Goal: Transaction & Acquisition: Purchase product/service

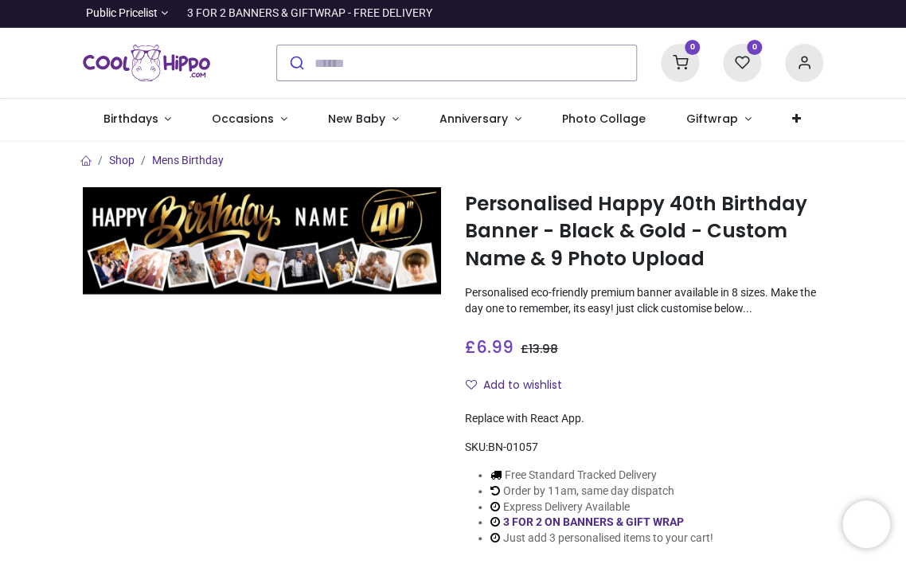
click at [270, 274] on img at bounding box center [262, 241] width 358 height 108
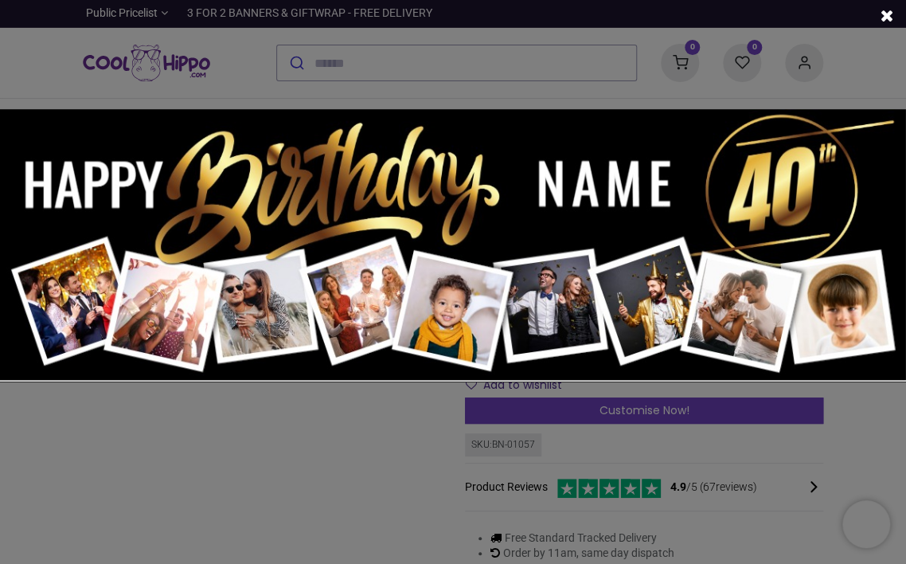
click at [460, 223] on img at bounding box center [453, 245] width 906 height 272
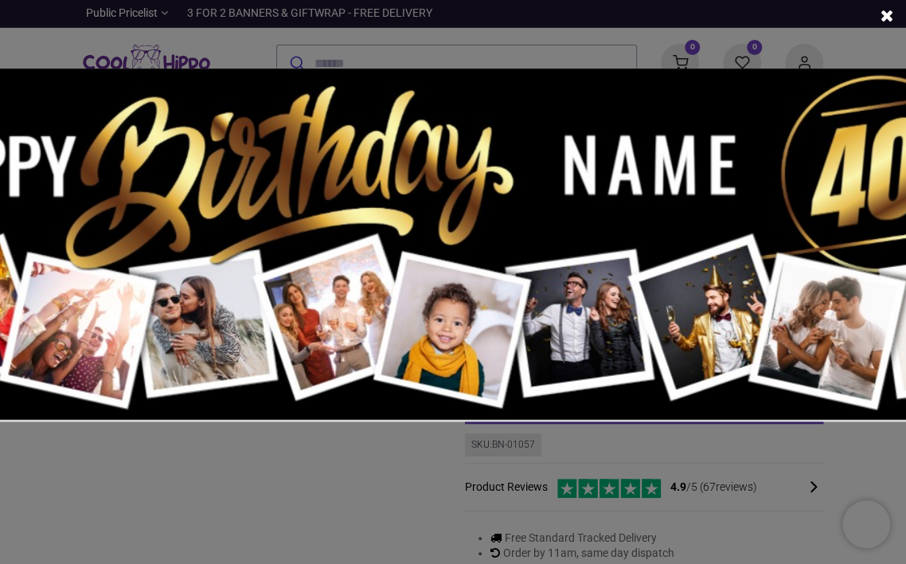
click at [460, 225] on img at bounding box center [453, 245] width 1178 height 354
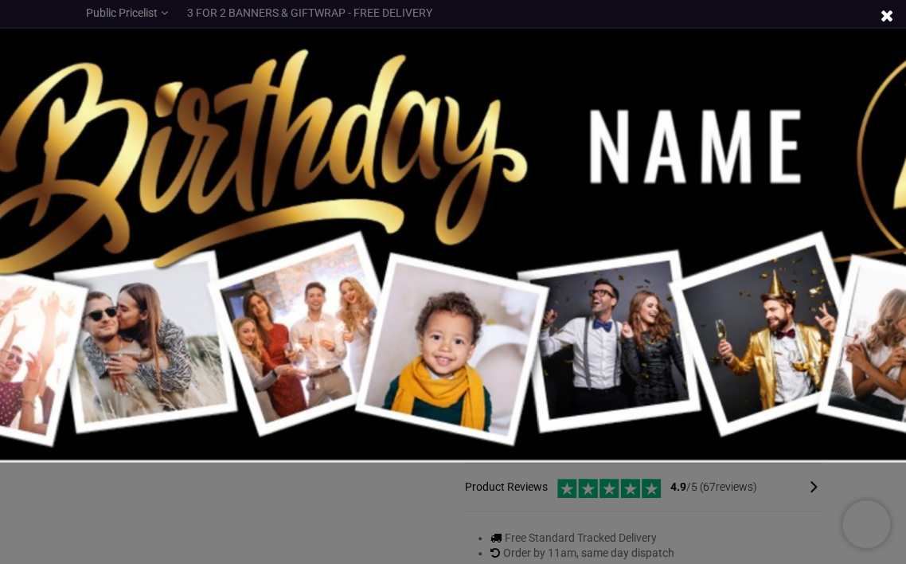
click at [460, 225] on img at bounding box center [453, 245] width 1450 height 435
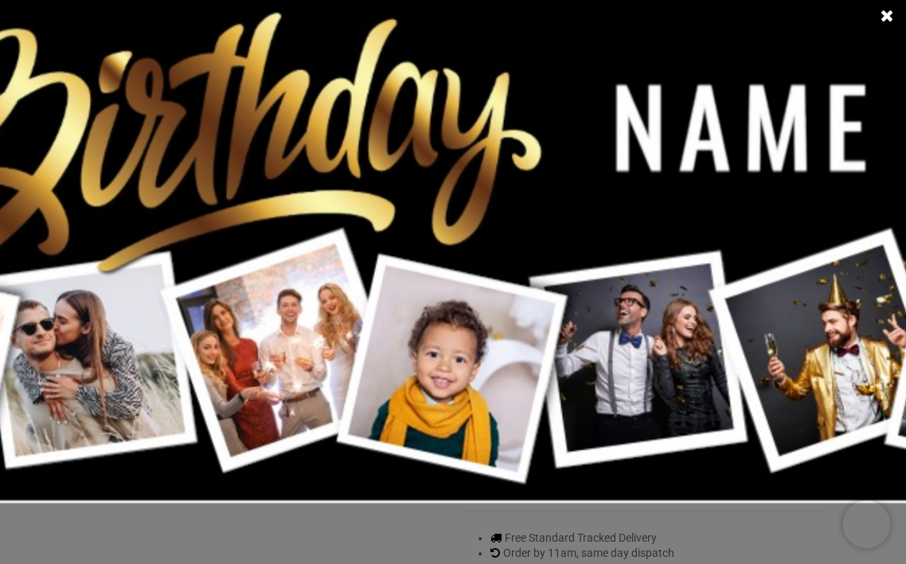
click at [460, 225] on img at bounding box center [453, 245] width 1722 height 517
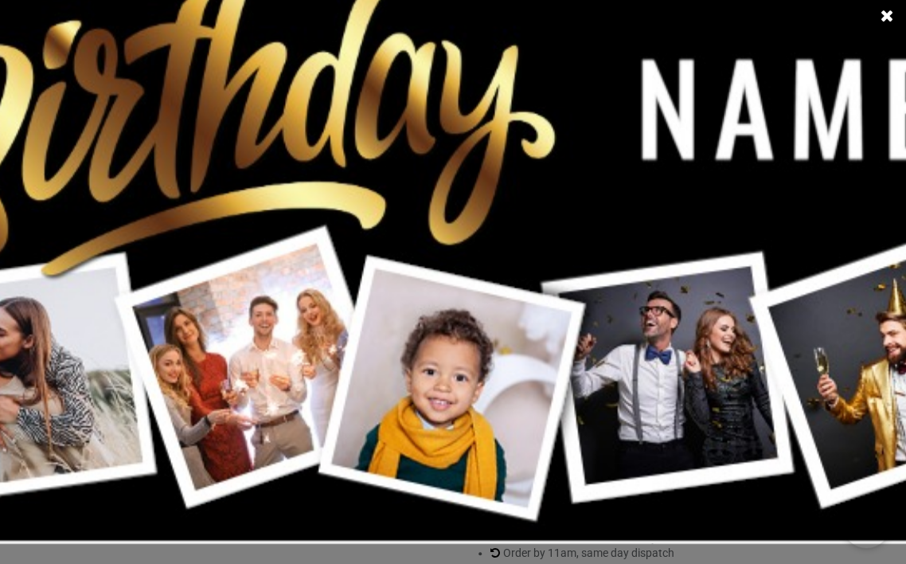
click at [460, 225] on img at bounding box center [453, 245] width 1994 height 598
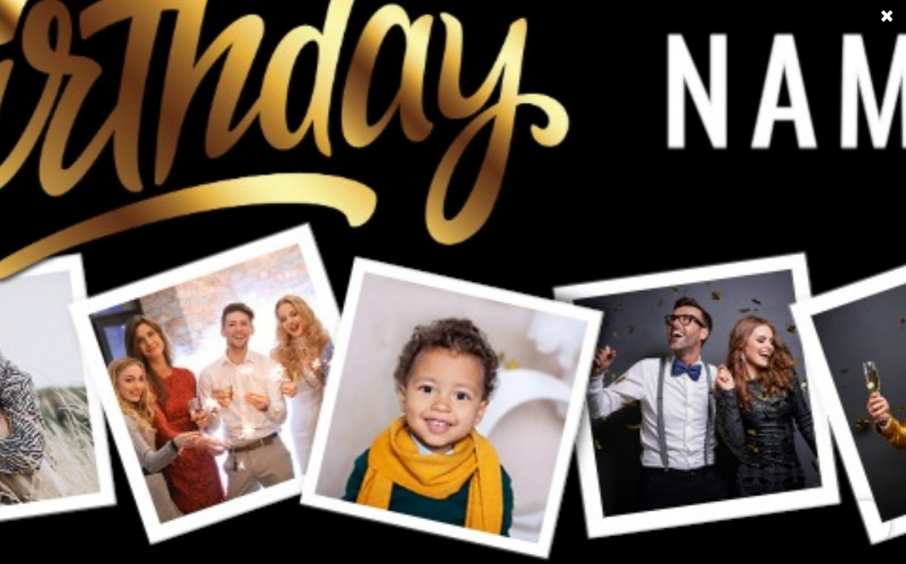
click at [460, 225] on img at bounding box center [454, 244] width 2266 height 679
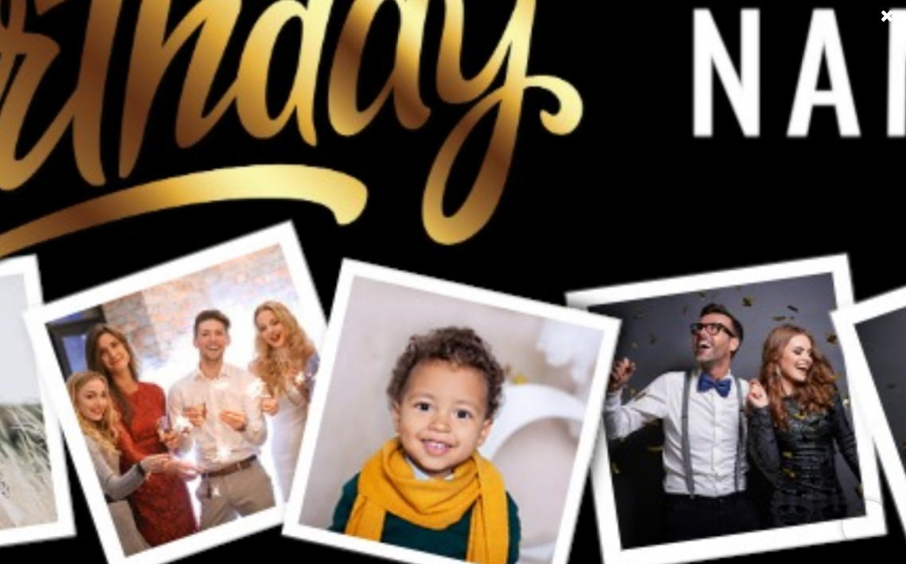
click at [460, 225] on img at bounding box center [452, 245] width 2537 height 761
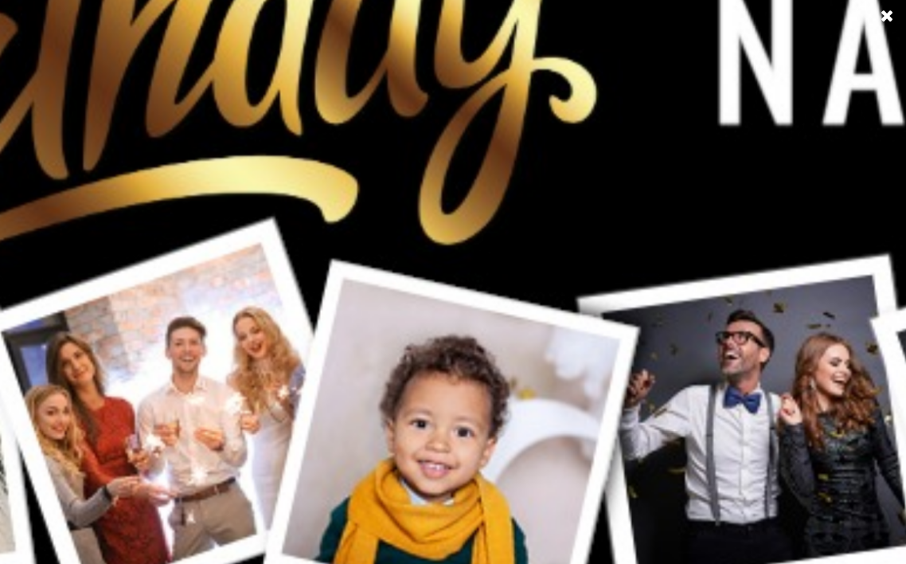
click at [460, 225] on img at bounding box center [453, 245] width 2810 height 843
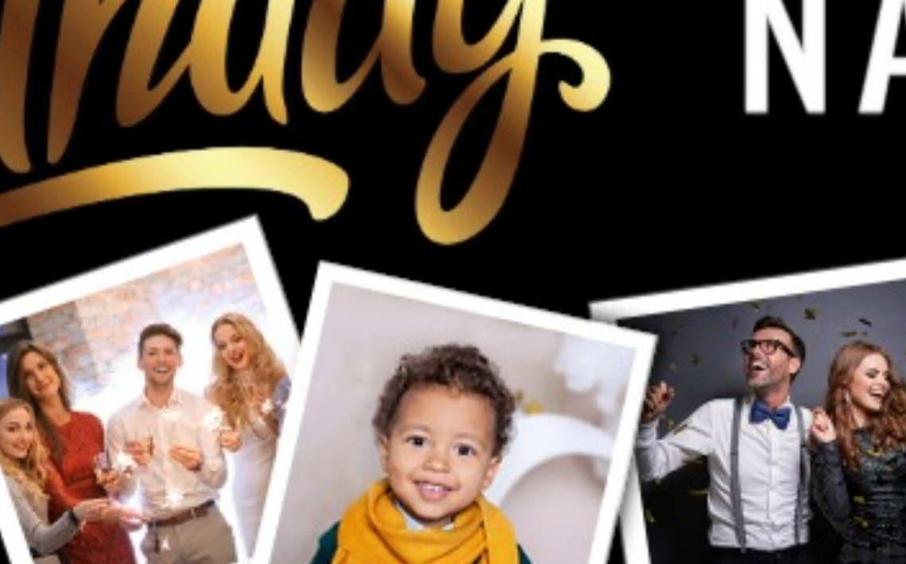
click at [460, 225] on img at bounding box center [452, 245] width 3081 height 925
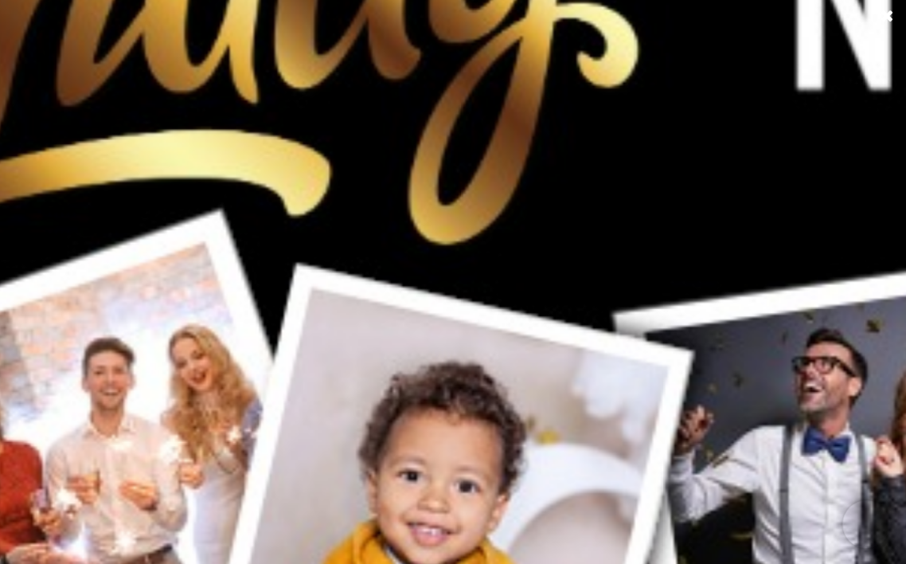
click at [460, 225] on img at bounding box center [453, 245] width 3625 height 1088
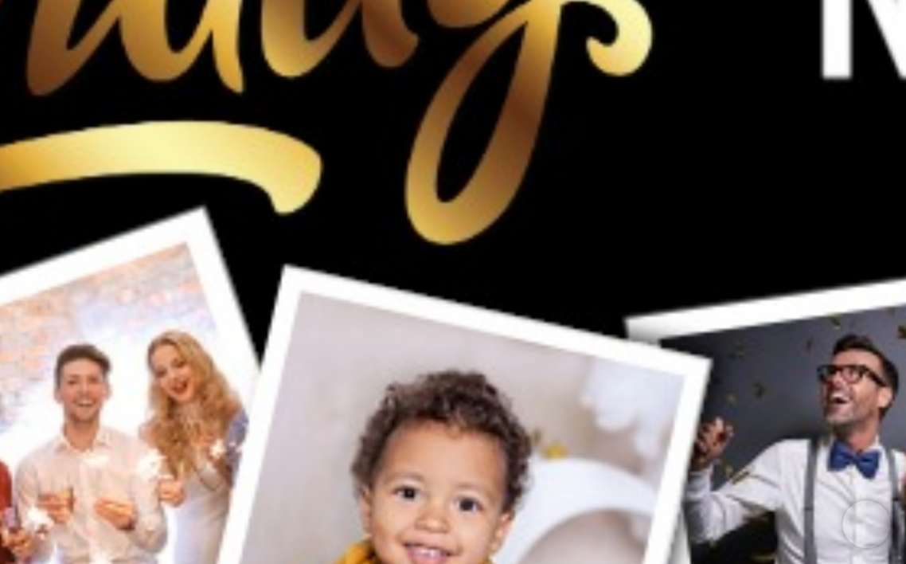
click at [460, 225] on img at bounding box center [452, 245] width 3897 height 1169
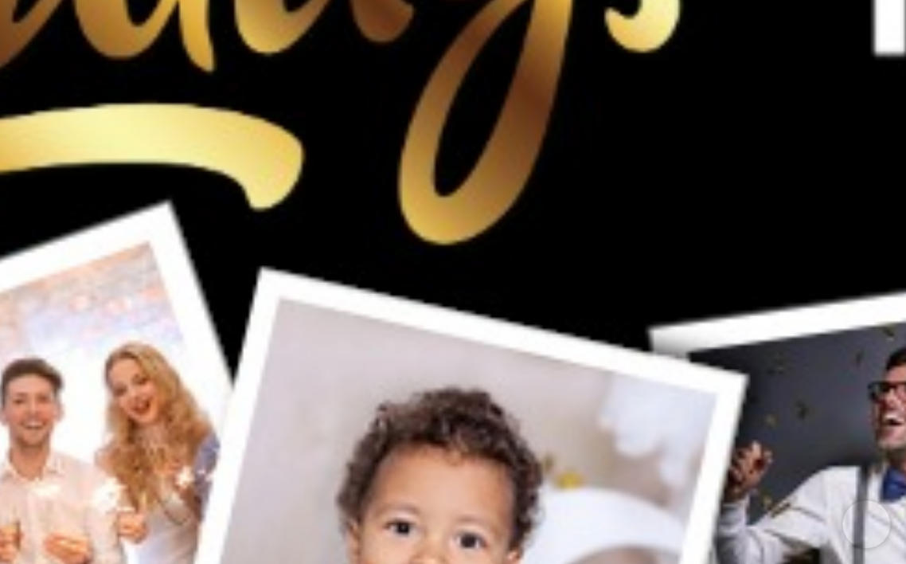
click at [460, 225] on img at bounding box center [453, 245] width 4441 height 1332
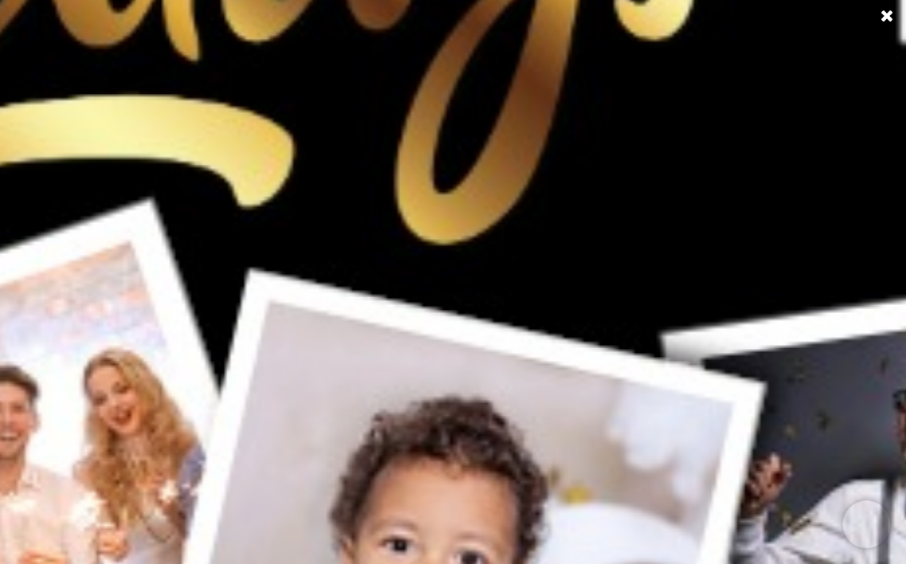
click at [460, 225] on img at bounding box center [453, 245] width 4713 height 1414
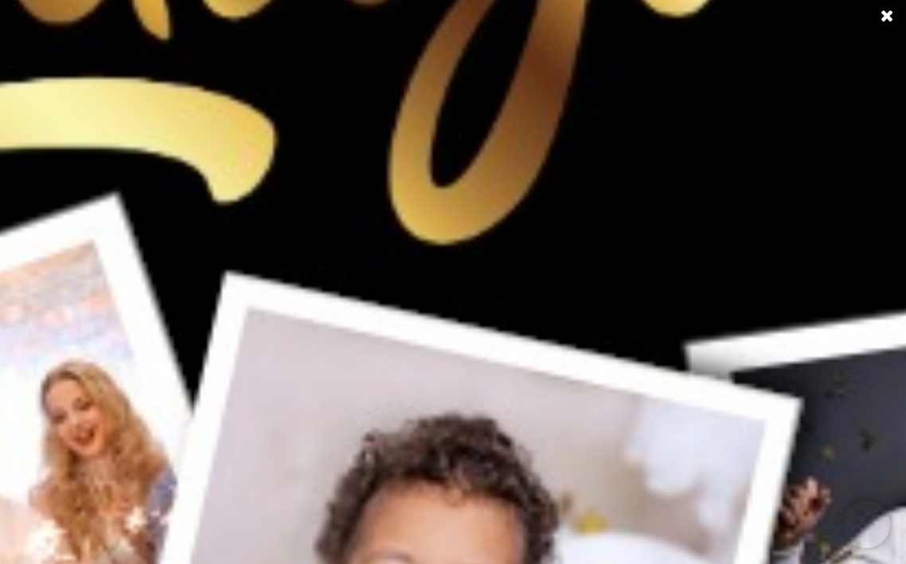
click at [460, 225] on img at bounding box center [453, 245] width 5256 height 1577
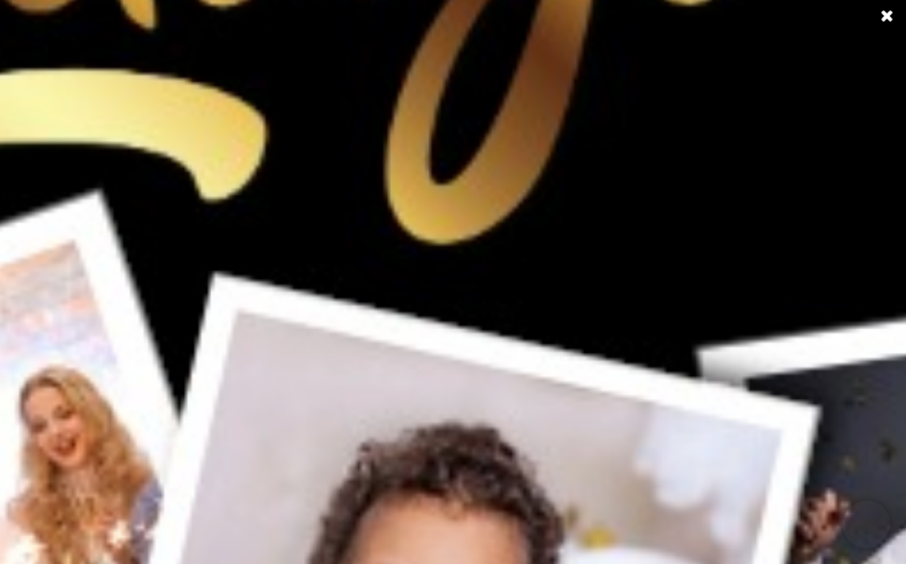
click at [460, 225] on img at bounding box center [453, 245] width 5529 height 1658
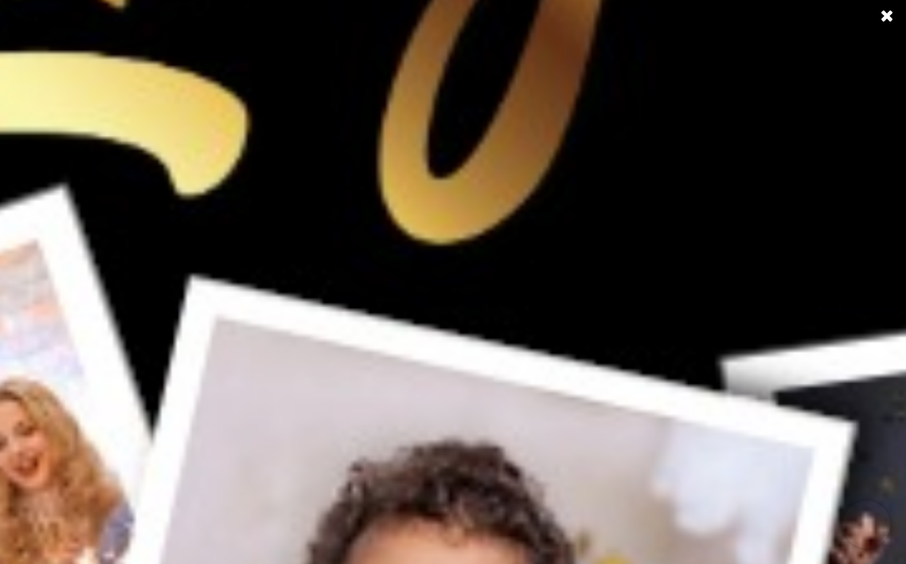
click at [460, 225] on img at bounding box center [453, 244] width 6073 height 1821
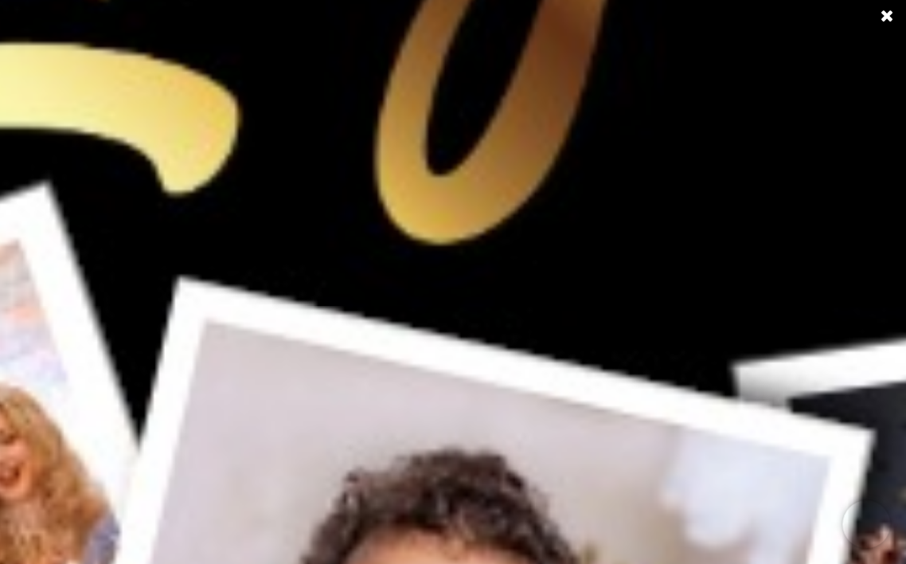
click at [460, 225] on img at bounding box center [453, 245] width 6344 height 1903
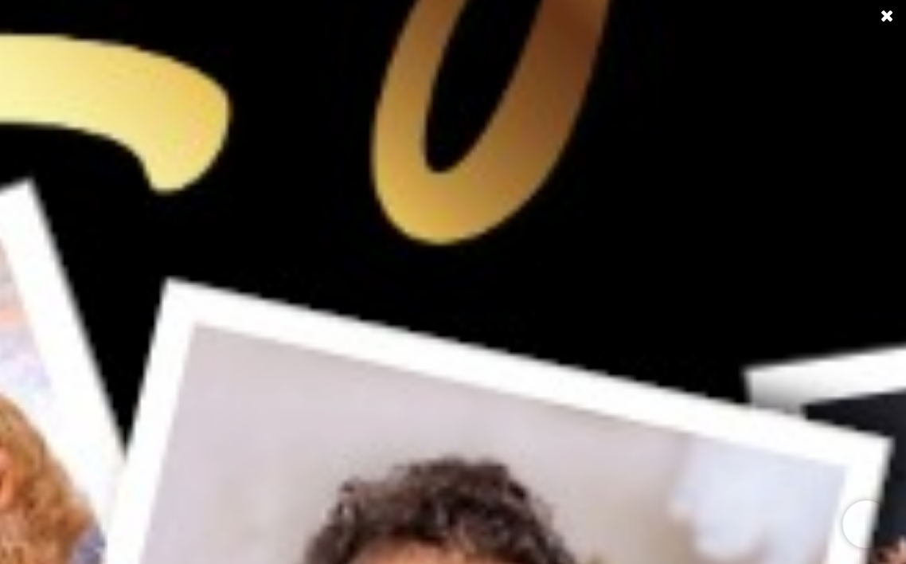
click at [460, 225] on img at bounding box center [453, 245] width 6616 height 1985
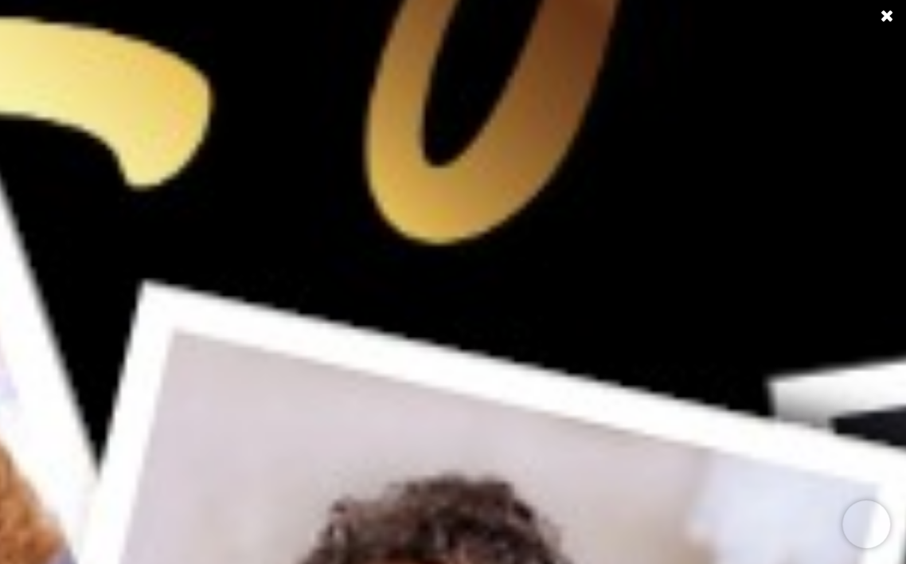
click at [460, 225] on img at bounding box center [453, 245] width 7160 height 2148
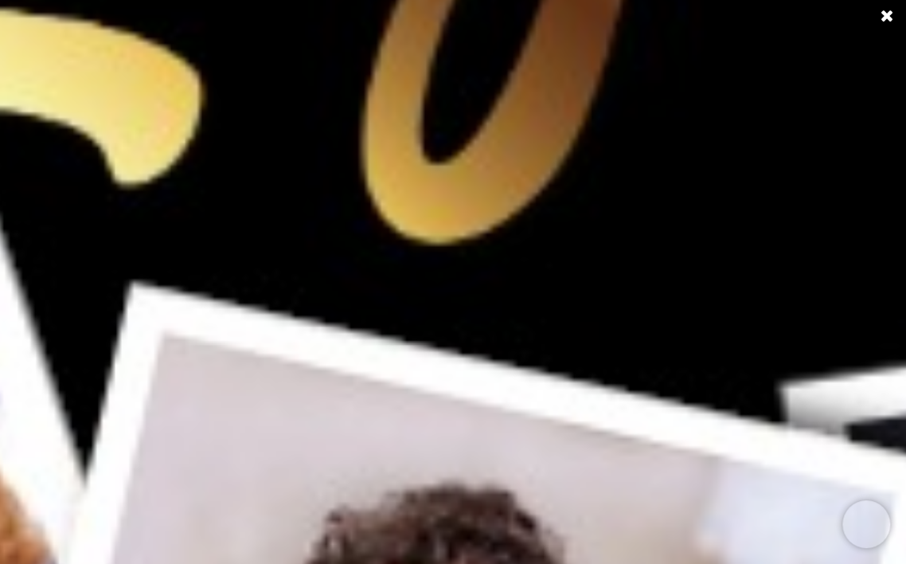
click at [460, 225] on img at bounding box center [453, 244] width 7432 height 2229
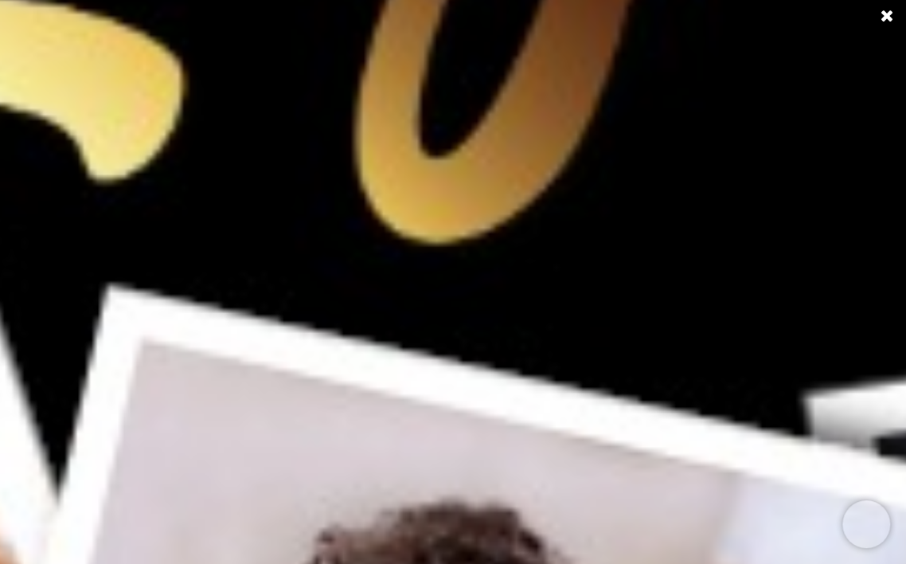
click at [460, 225] on img at bounding box center [452, 245] width 7975 height 2392
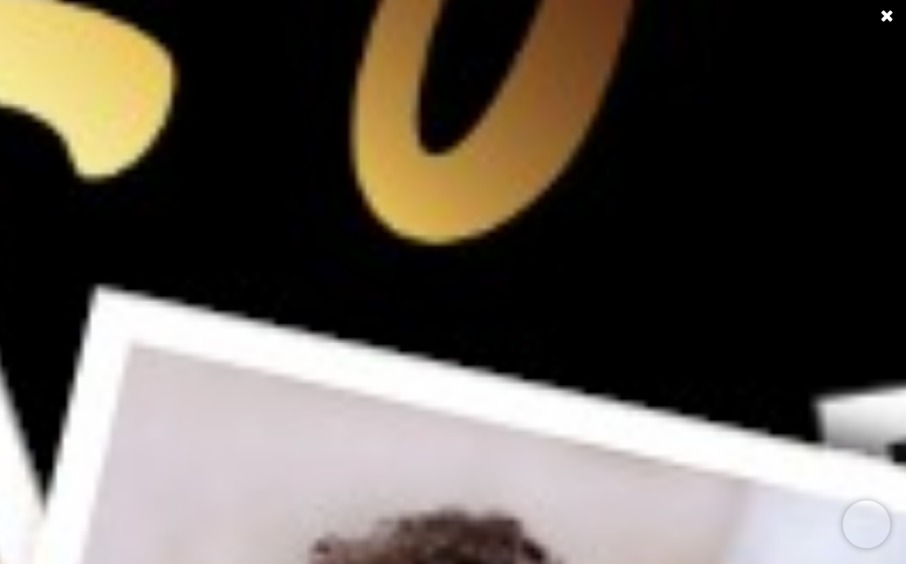
click at [460, 225] on img at bounding box center [453, 245] width 8248 height 2474
